Goal: Check status: Check status

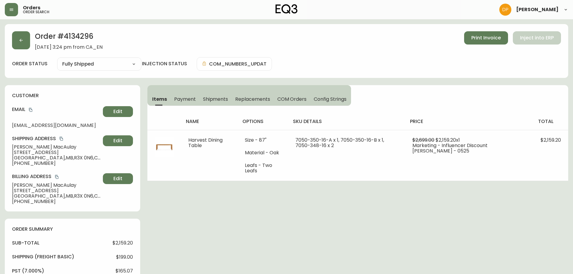
select select "FULLY_SHIPPED"
click at [12, 38] on button "button" at bounding box center [21, 40] width 18 height 18
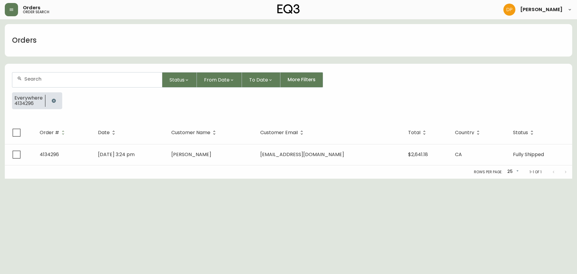
click at [107, 86] on div at bounding box center [87, 79] width 150 height 15
click at [55, 101] on icon "button" at bounding box center [53, 100] width 5 height 5
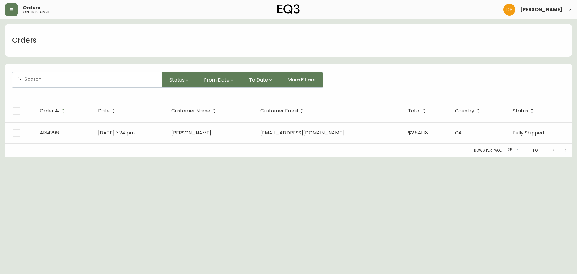
drag, startPoint x: 42, startPoint y: 71, endPoint x: 42, endPoint y: 78, distance: 6.6
click at [42, 72] on form "Status From Date To Date More Filters" at bounding box center [289, 82] width 568 height 35
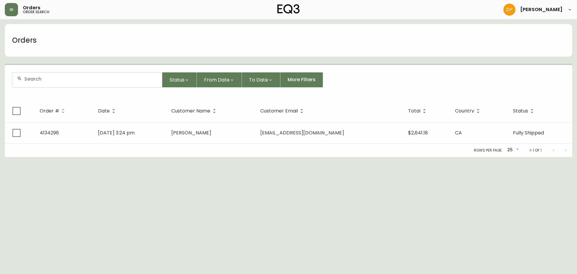
click at [41, 83] on div at bounding box center [87, 79] width 150 height 15
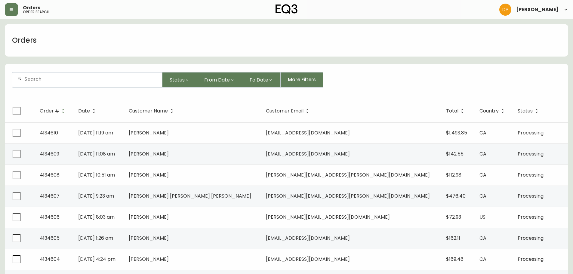
paste input "4133091"
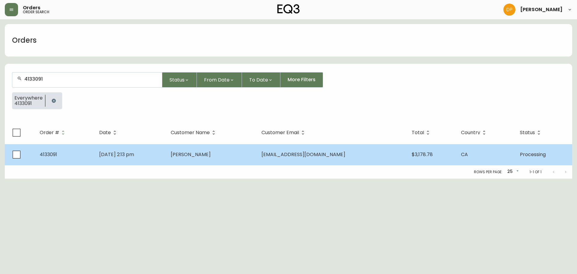
type input "4133091"
click at [119, 157] on span "[DATE] 2:13 pm" at bounding box center [116, 154] width 35 height 7
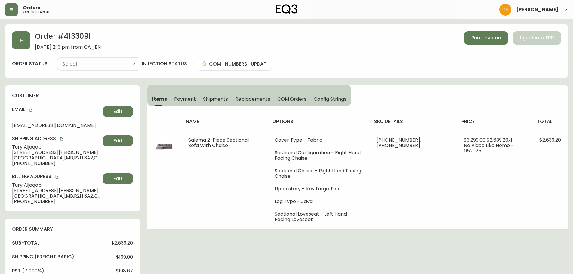
type input "Processing"
select select "PROCESSING"
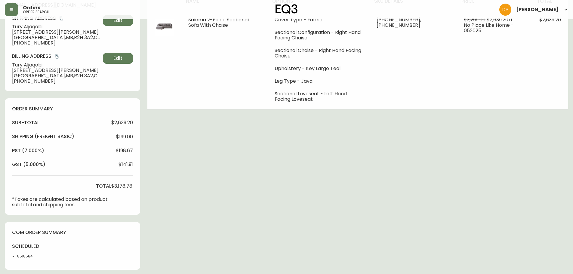
scroll to position [210, 0]
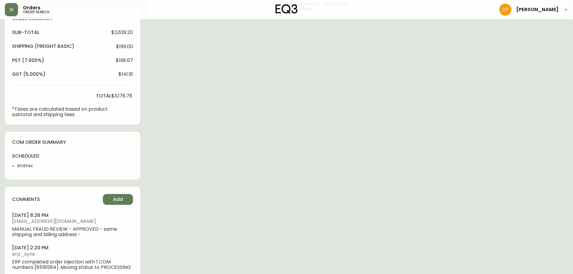
click at [24, 162] on div "scheduled 8518584" at bounding box center [29, 162] width 35 height 19
copy li "8518584"
click at [49, 103] on div "sub-total $2,639.20 Shipping ( Freight Basic ) $199.00 pst (7.000%) $198.67 gst…" at bounding box center [72, 73] width 121 height 88
click at [65, 58] on div "sub-total $2,639.20 Shipping ( Freight Basic ) $199.00 pst (7.000%) $198.67 gst…" at bounding box center [72, 73] width 121 height 88
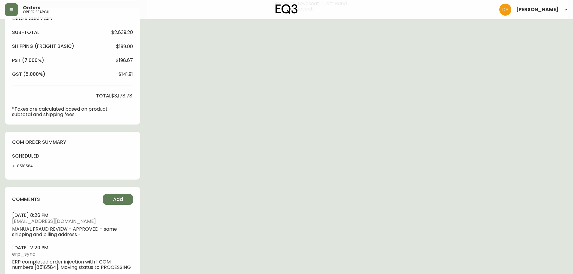
drag, startPoint x: 32, startPoint y: 91, endPoint x: 44, endPoint y: 77, distance: 18.5
click at [32, 91] on div "sub-total $2,639.20 Shipping ( Freight Basic ) $199.00 pst (7.000%) $198.67 gst…" at bounding box center [72, 73] width 121 height 88
